Goal: Information Seeking & Learning: Check status

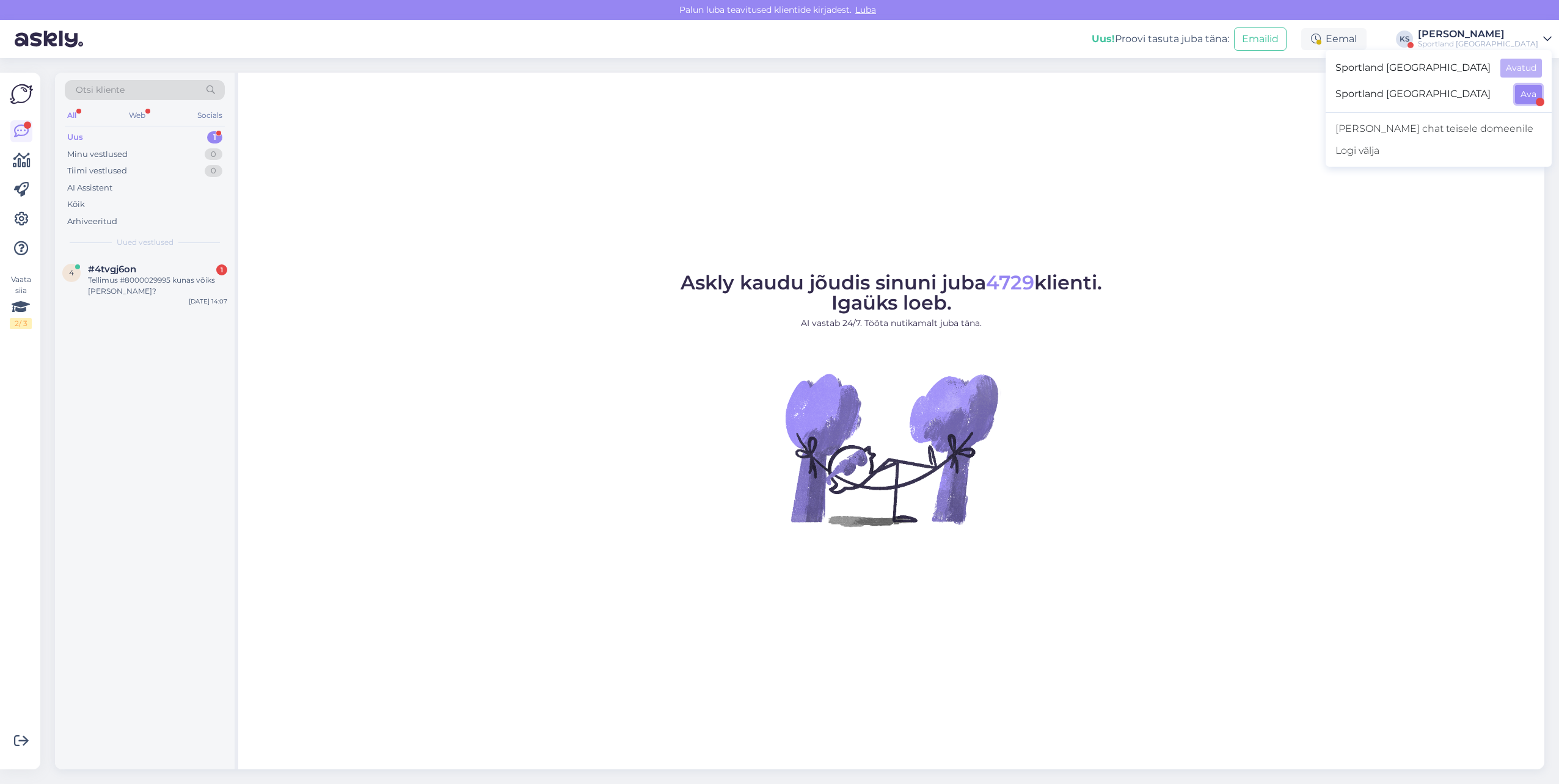
click at [1529, 100] on button "Ava" at bounding box center [1528, 94] width 27 height 19
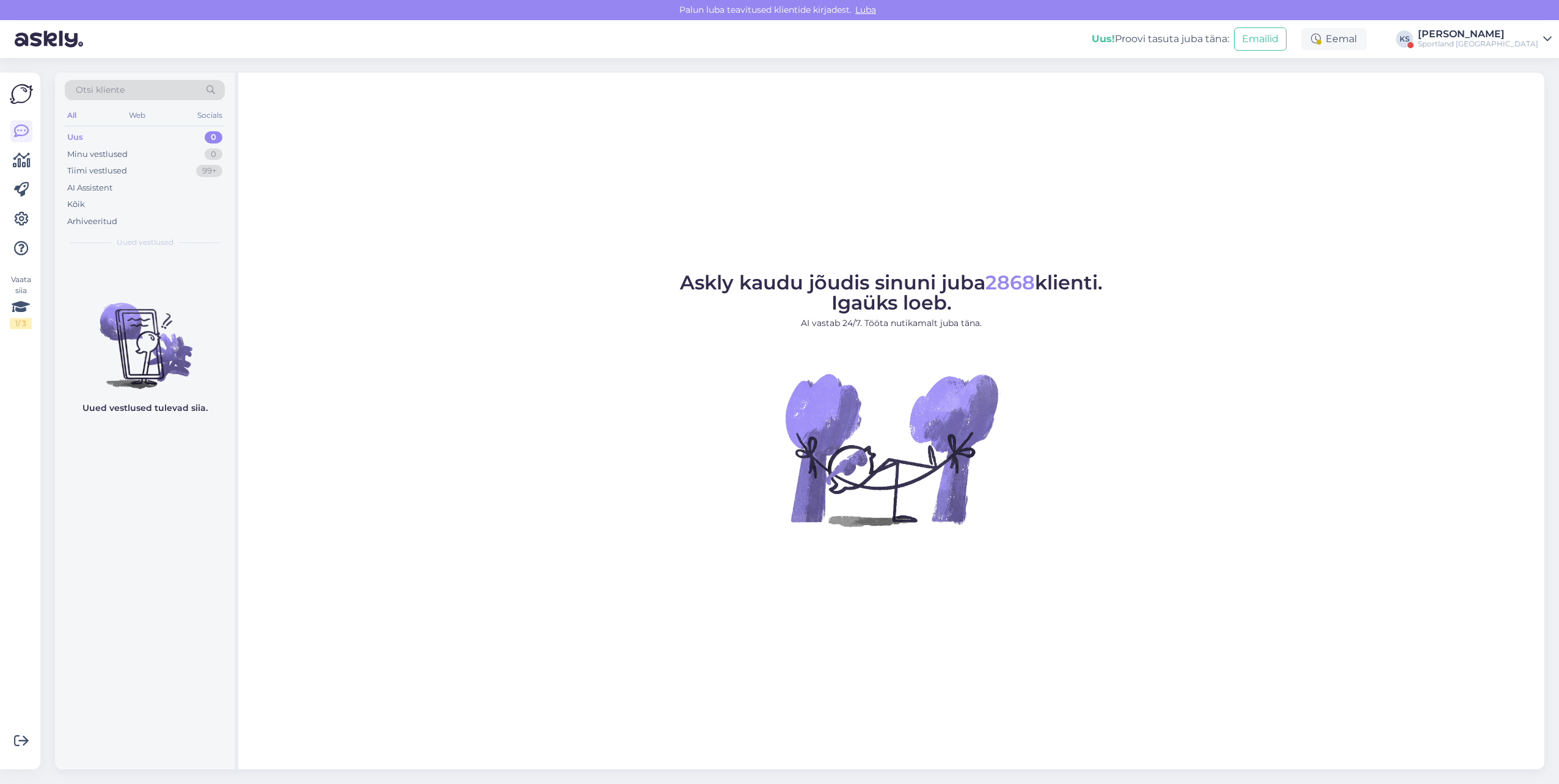
click at [1519, 38] on div "[PERSON_NAME]" at bounding box center [1478, 35] width 120 height 10
click at [1526, 63] on button "Ava" at bounding box center [1528, 68] width 27 height 19
click at [1509, 43] on div "Sportland [GEOGRAPHIC_DATA]" at bounding box center [1478, 44] width 120 height 10
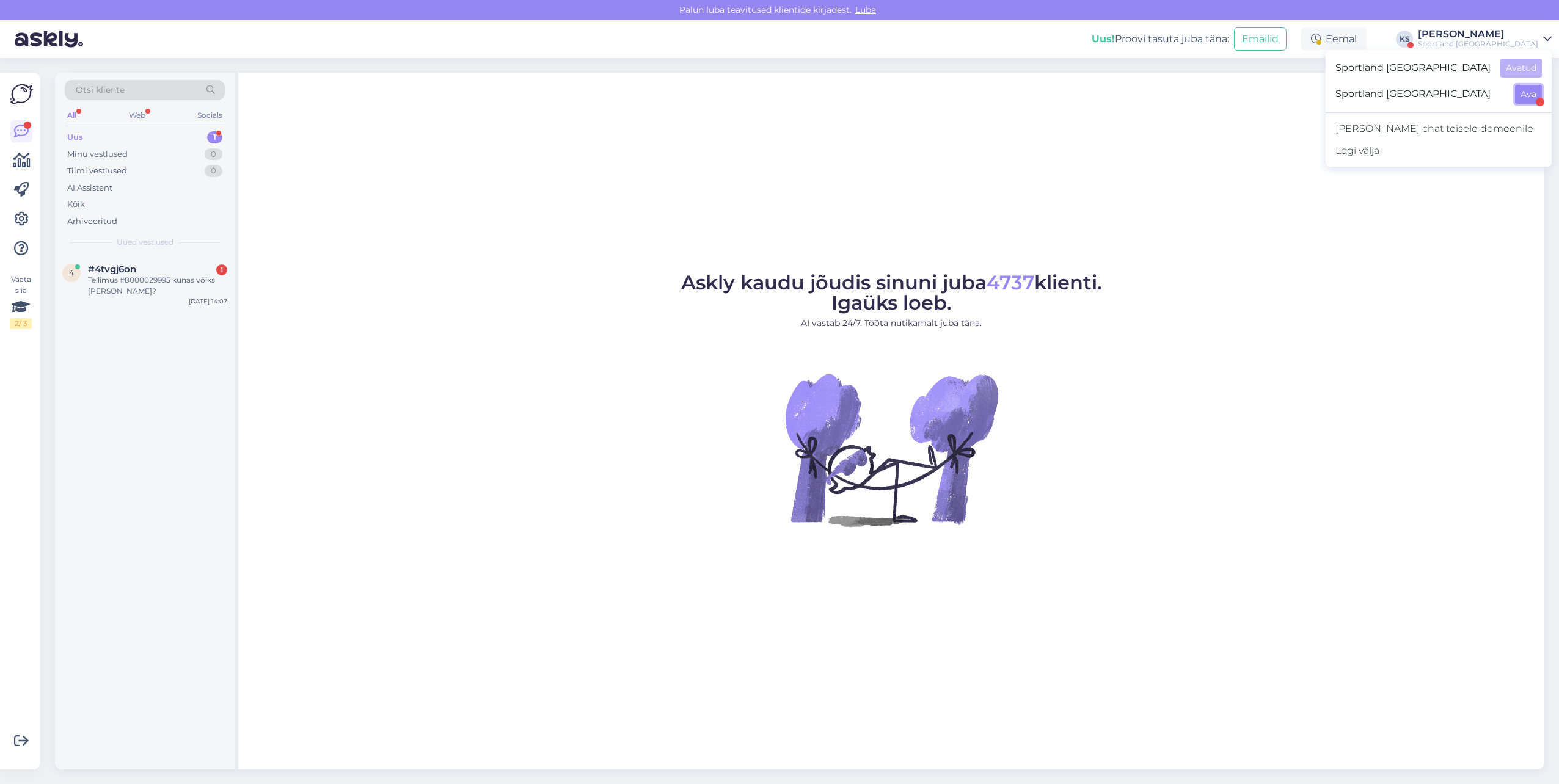
click at [1533, 96] on button "Ava" at bounding box center [1528, 94] width 27 height 19
click at [1510, 39] on div "[PERSON_NAME]" at bounding box center [1478, 35] width 120 height 10
click at [1533, 64] on button "Ava" at bounding box center [1528, 68] width 27 height 19
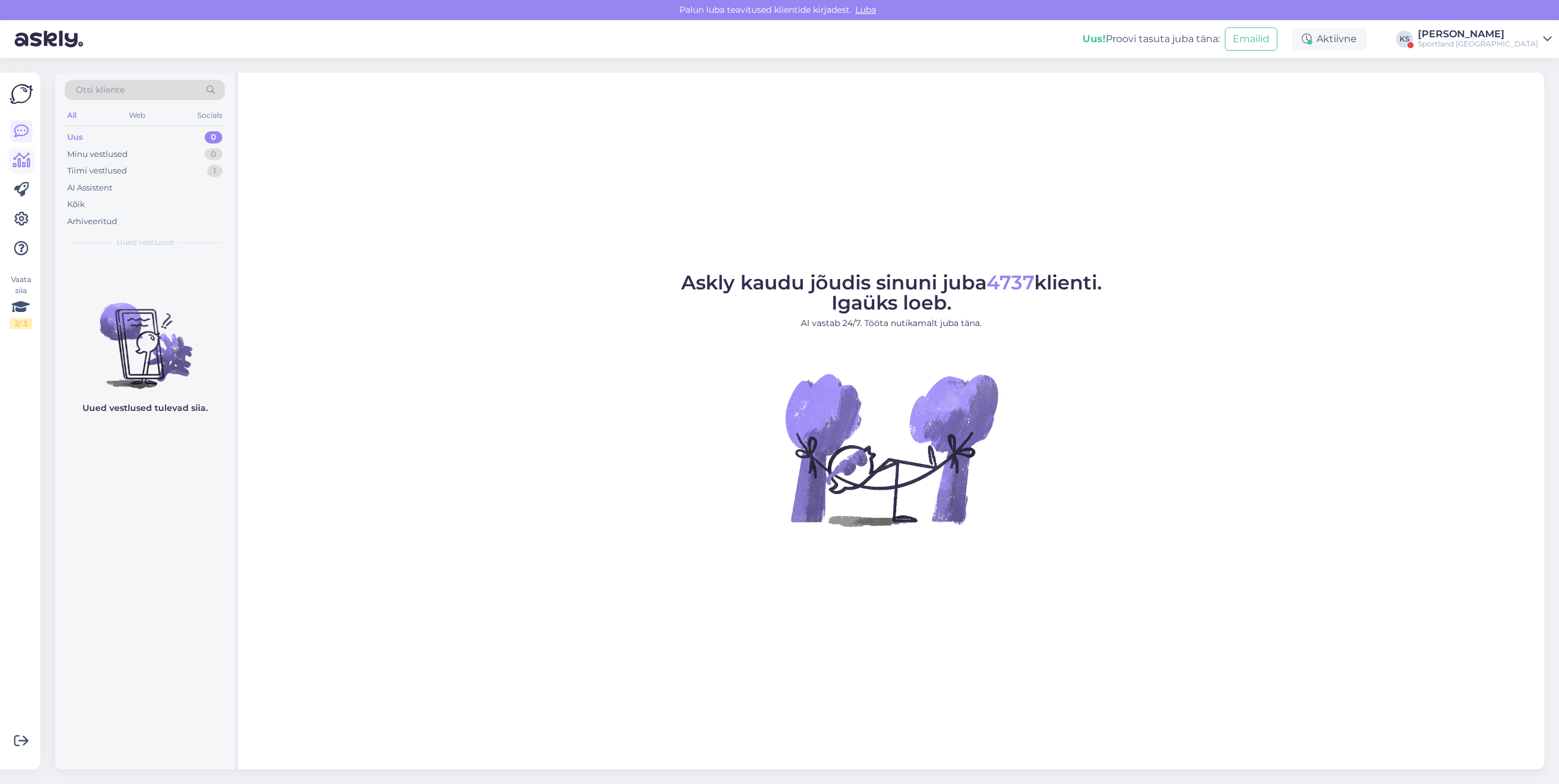
click at [25, 160] on icon at bounding box center [21, 161] width 17 height 15
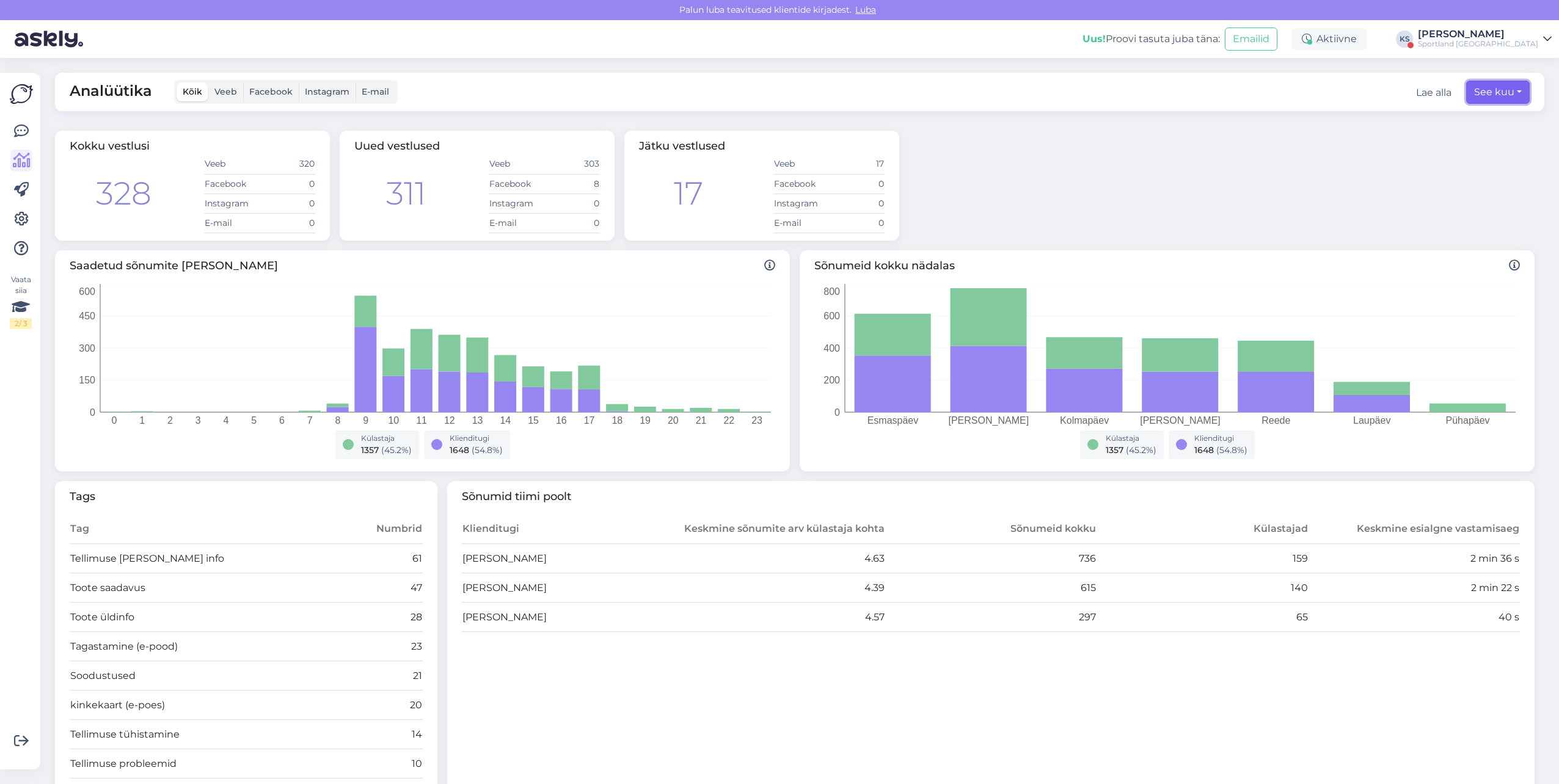
click at [1481, 101] on button "See kuu" at bounding box center [1497, 92] width 64 height 23
select select "7"
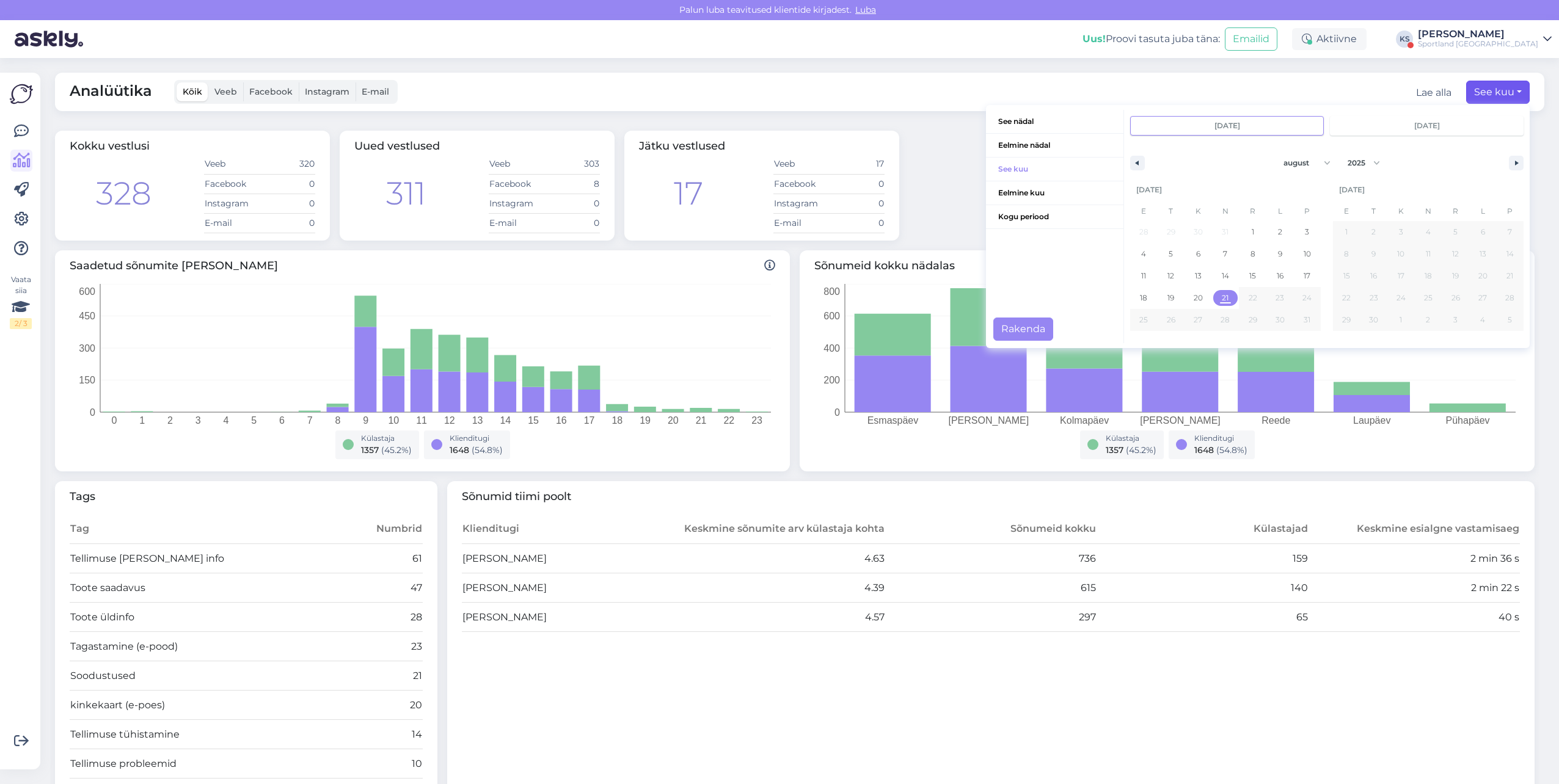
click at [1224, 293] on span "21" at bounding box center [1225, 298] width 27 height 16
type input "[DATE]"
click at [1046, 326] on div "See nädal [PERSON_NAME] nädal See kuu [PERSON_NAME] kuu Kogu periood" at bounding box center [1054, 226] width 138 height 233
click at [1043, 326] on button "Rakenda" at bounding box center [1023, 329] width 60 height 23
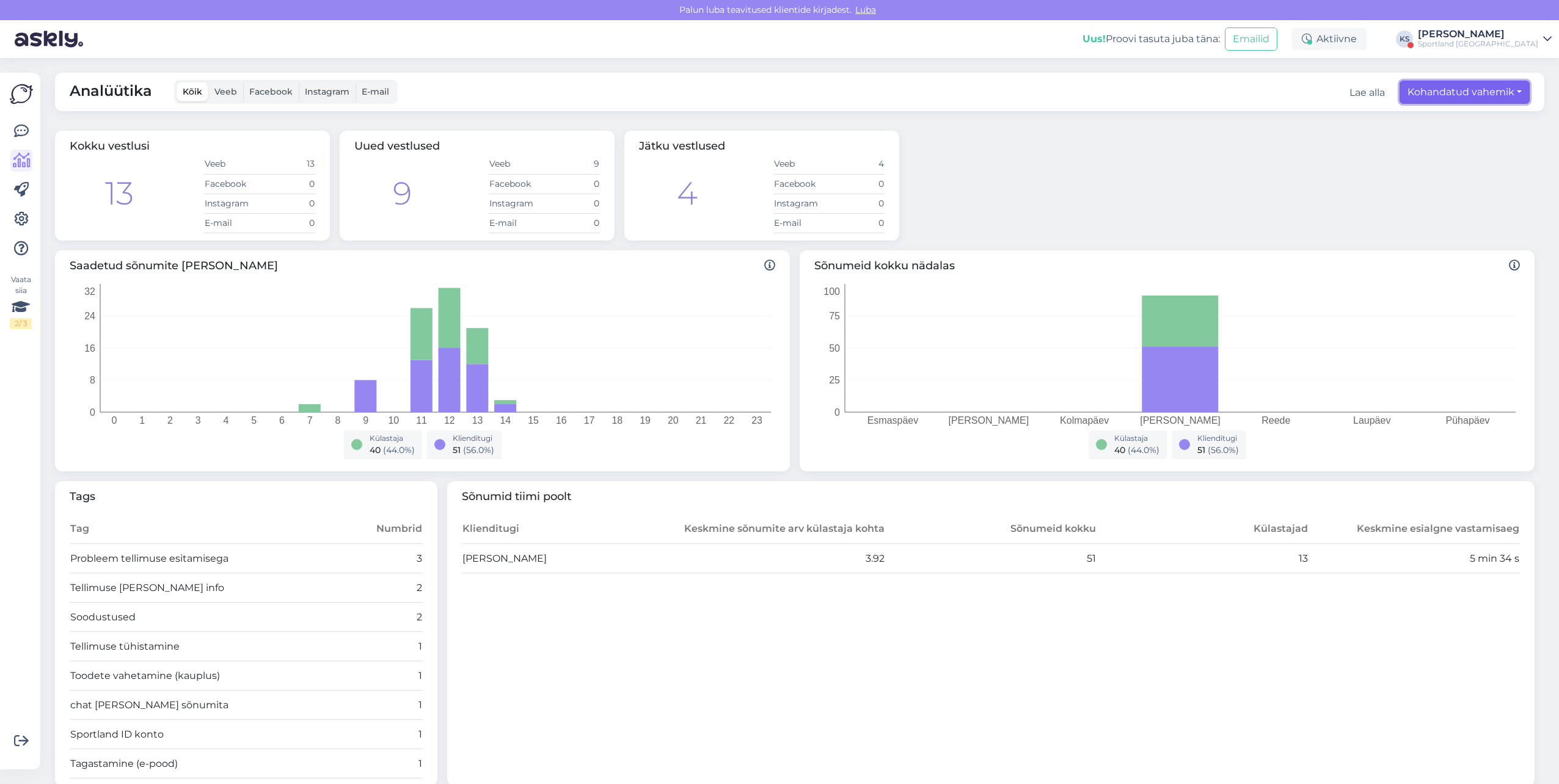
drag, startPoint x: 1473, startPoint y: 102, endPoint x: 1466, endPoint y: 128, distance: 26.9
click at [1473, 102] on button "Kohandatud vahemik" at bounding box center [1465, 92] width 130 height 23
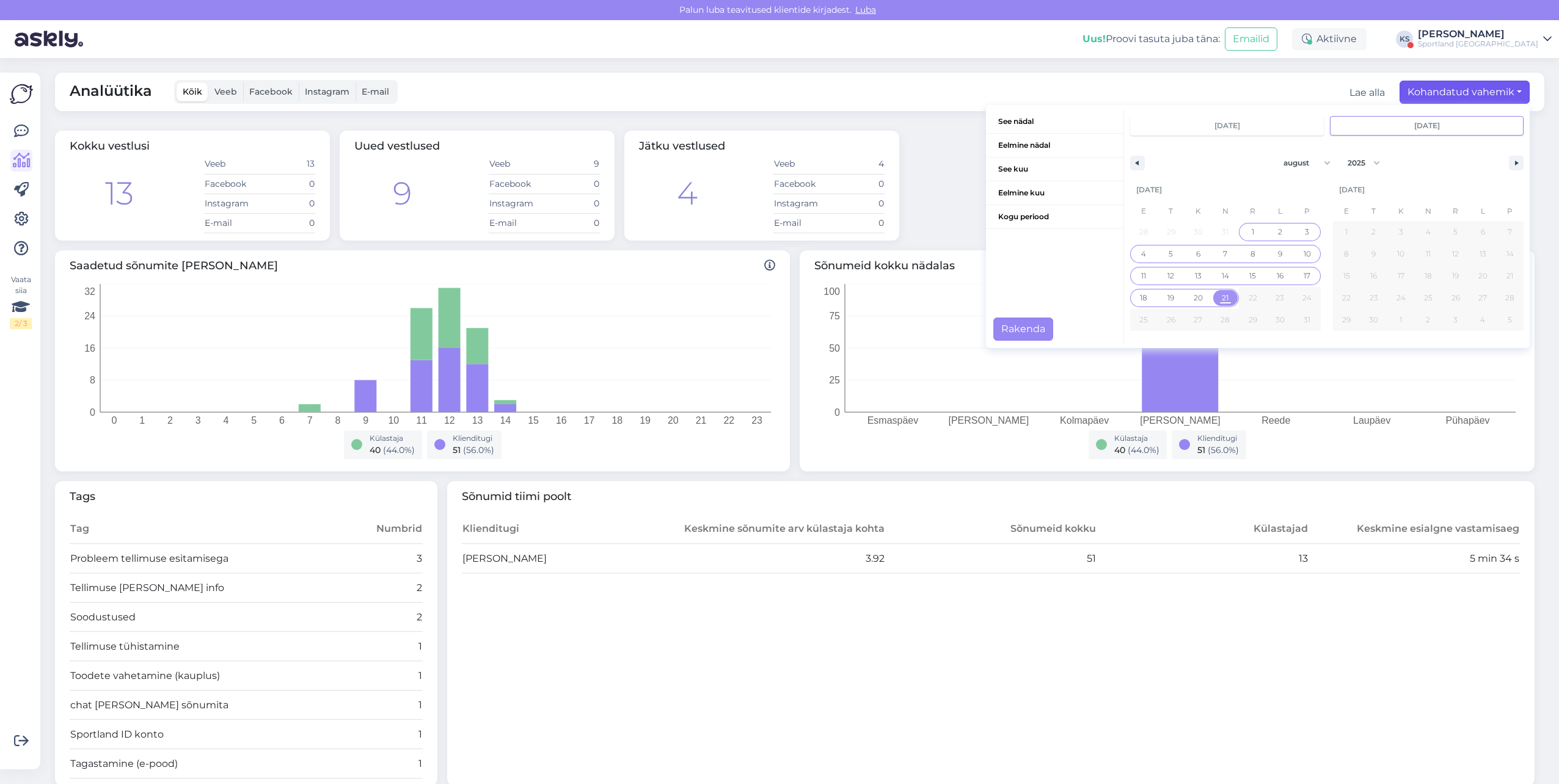
click at [1251, 227] on span "1" at bounding box center [1252, 232] width 2 height 22
type input "[DATE]"
click at [1008, 326] on button "Rakenda" at bounding box center [1023, 329] width 60 height 23
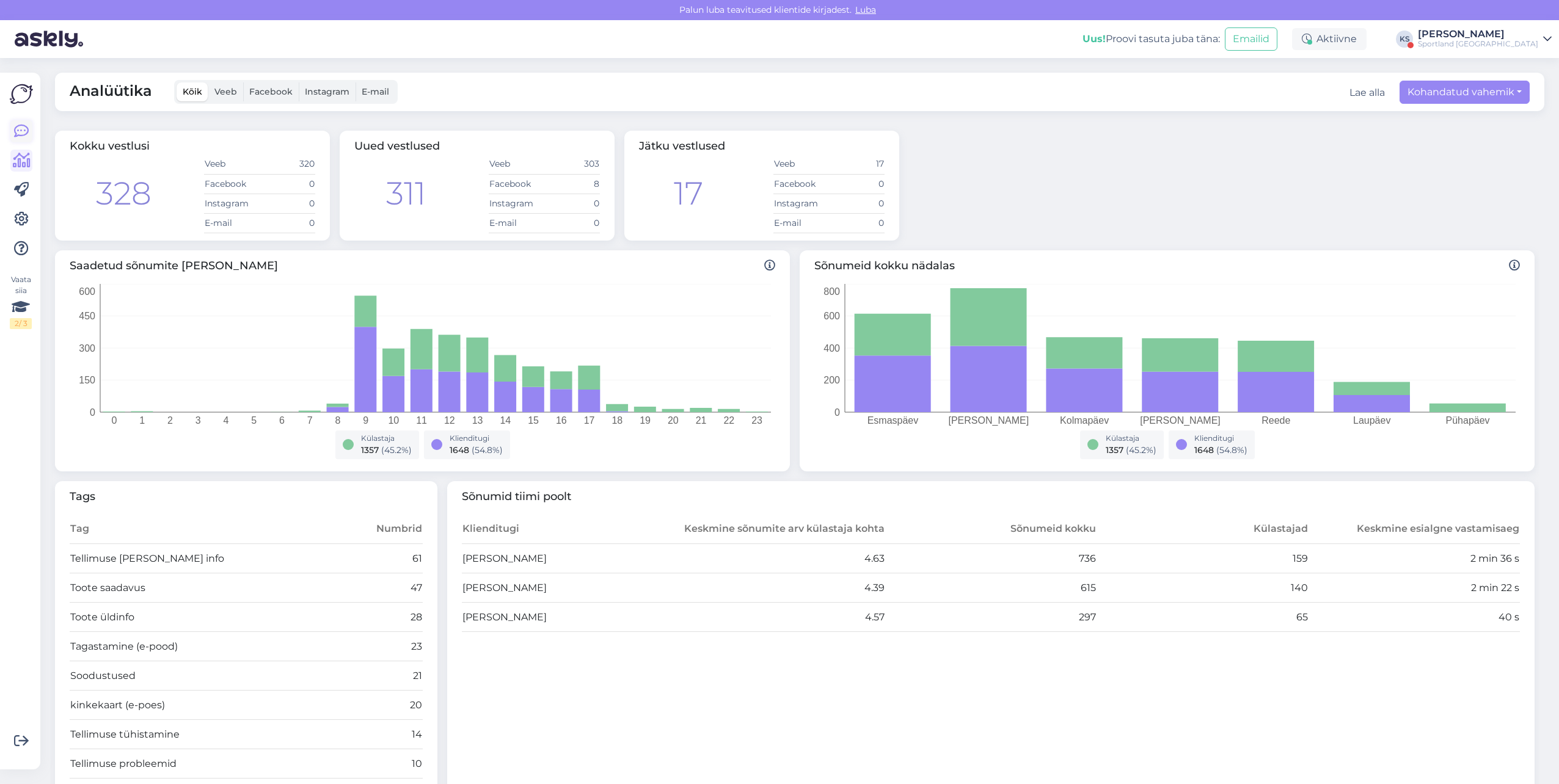
click at [27, 129] on icon at bounding box center [21, 131] width 15 height 15
